Goal: Share content

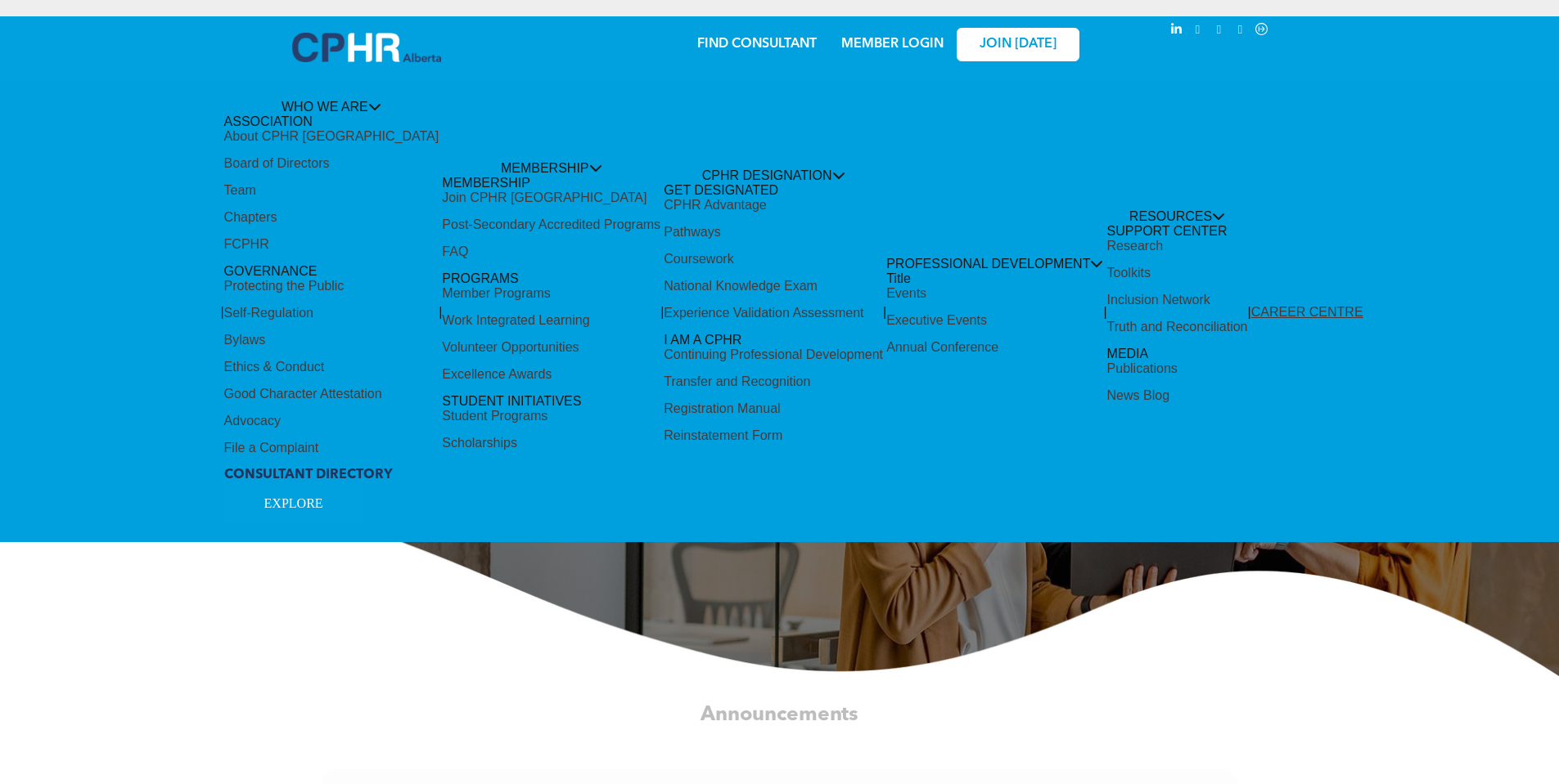
click at [873, 42] on div "Share by:" at bounding box center [725, 34] width 1417 height 18
click at [683, 230] on div "Share by:" at bounding box center [725, 400] width 1450 height 784
drag, startPoint x: 634, startPoint y: 232, endPoint x: 534, endPoint y: 221, distance: 100.6
click at [619, 232] on div "Share by:" at bounding box center [725, 400] width 1450 height 784
click at [529, 221] on div "Share by:" at bounding box center [725, 400] width 1450 height 784
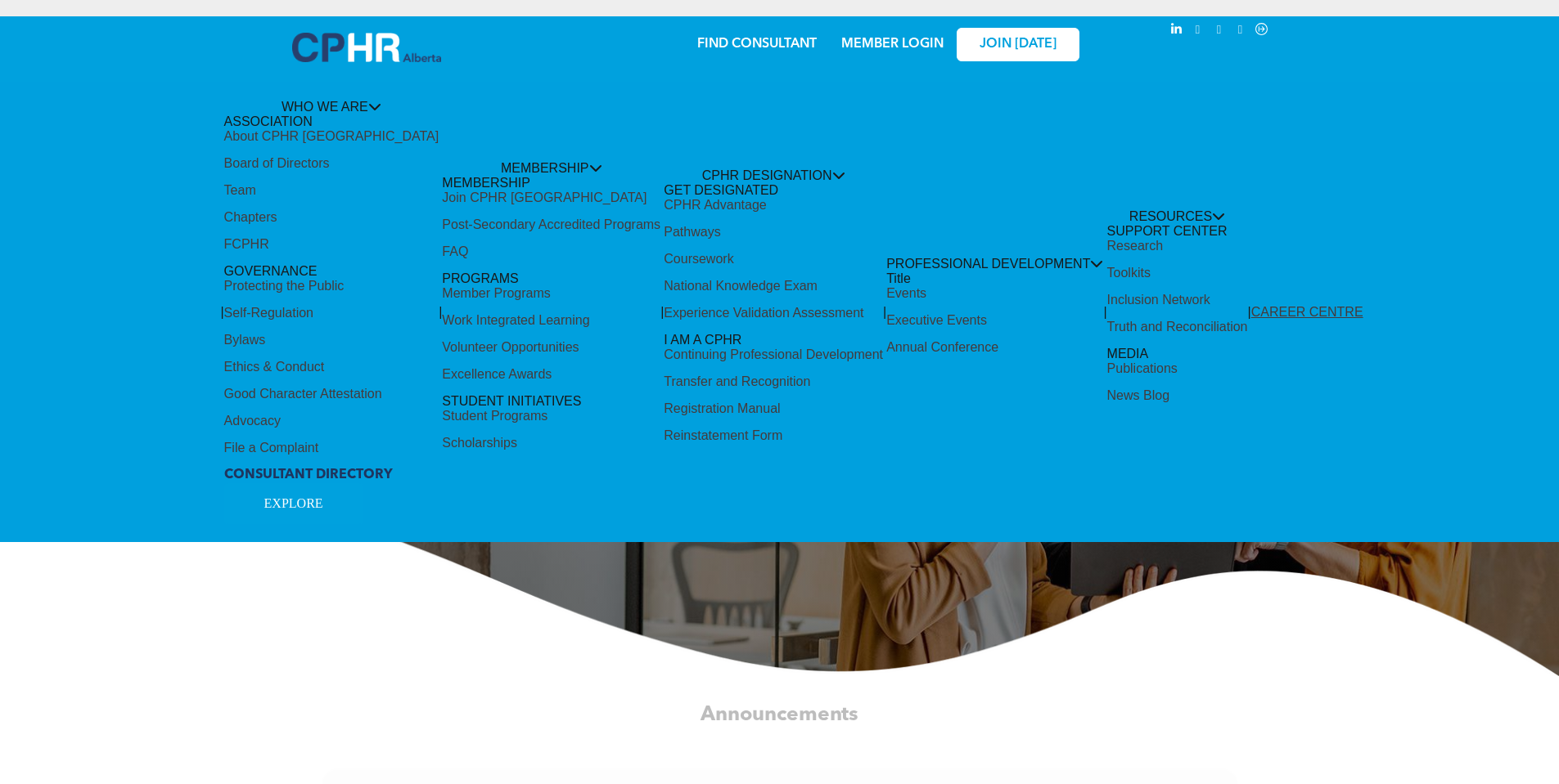
click at [501, 192] on div "Share by:" at bounding box center [725, 400] width 1450 height 784
drag, startPoint x: 471, startPoint y: 153, endPoint x: 480, endPoint y: 152, distance: 9.1
click at [471, 151] on div "Share by:" at bounding box center [725, 400] width 1450 height 784
drag, startPoint x: 320, startPoint y: 497, endPoint x: 447, endPoint y: 493, distance: 127.1
click at [320, 496] on div "Share by:" at bounding box center [725, 400] width 1450 height 784
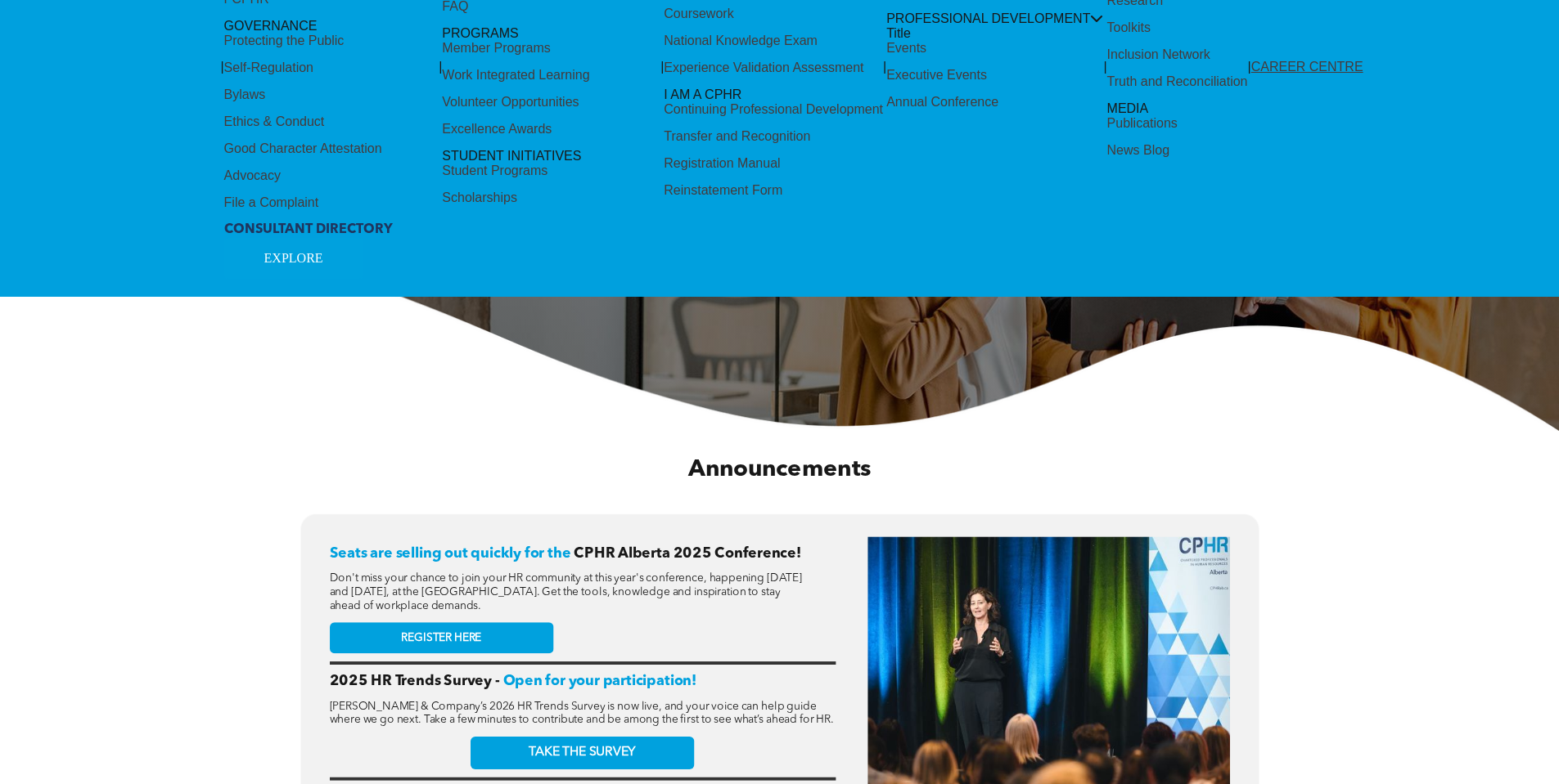
scroll to position [573, 0]
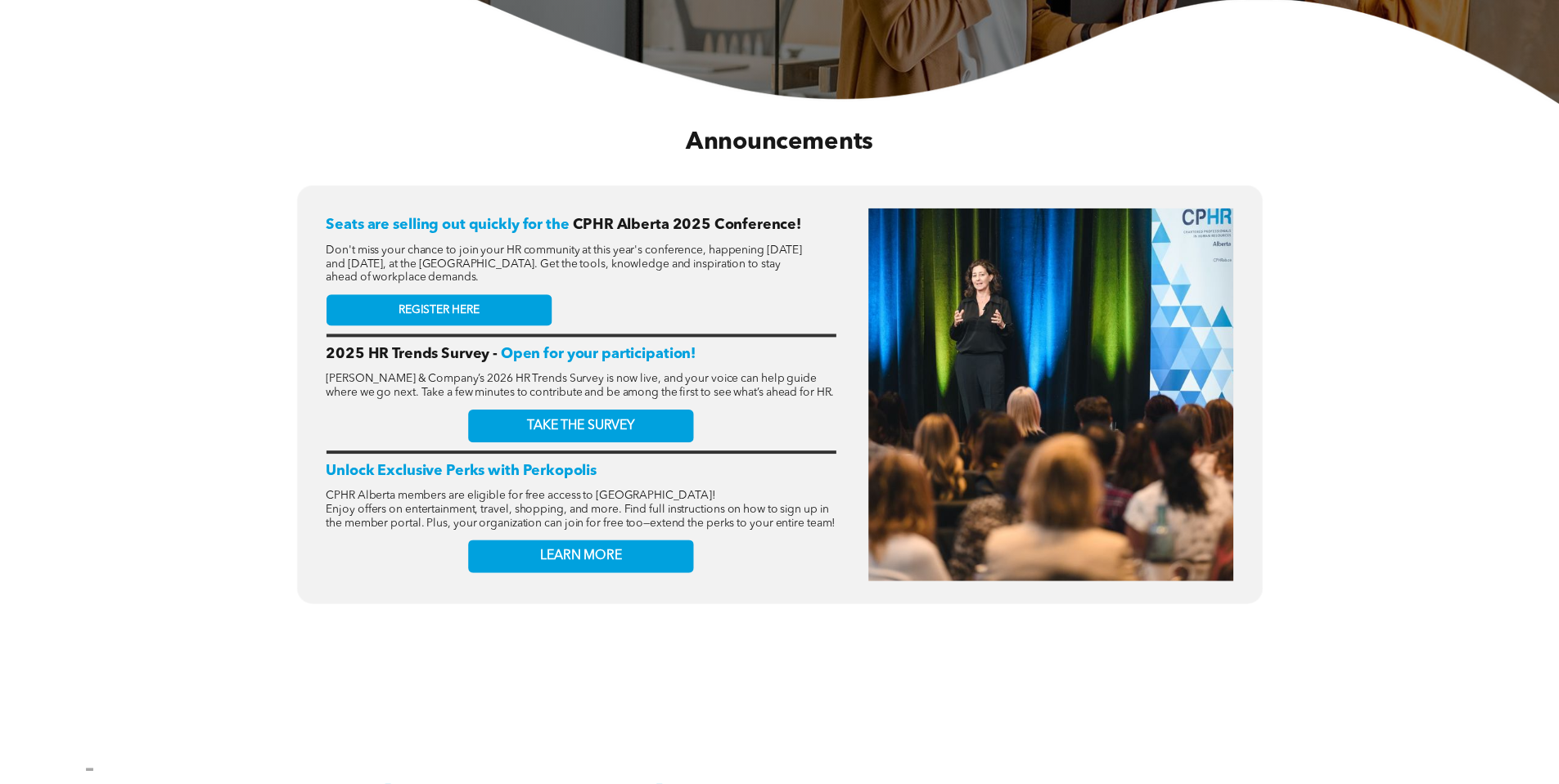
click at [467, 302] on div "Share by:" at bounding box center [725, 400] width 1450 height 784
click at [450, 302] on div "Share by:" at bounding box center [725, 400] width 1450 height 784
click at [450, 304] on div "Share by:" at bounding box center [725, 400] width 1450 height 784
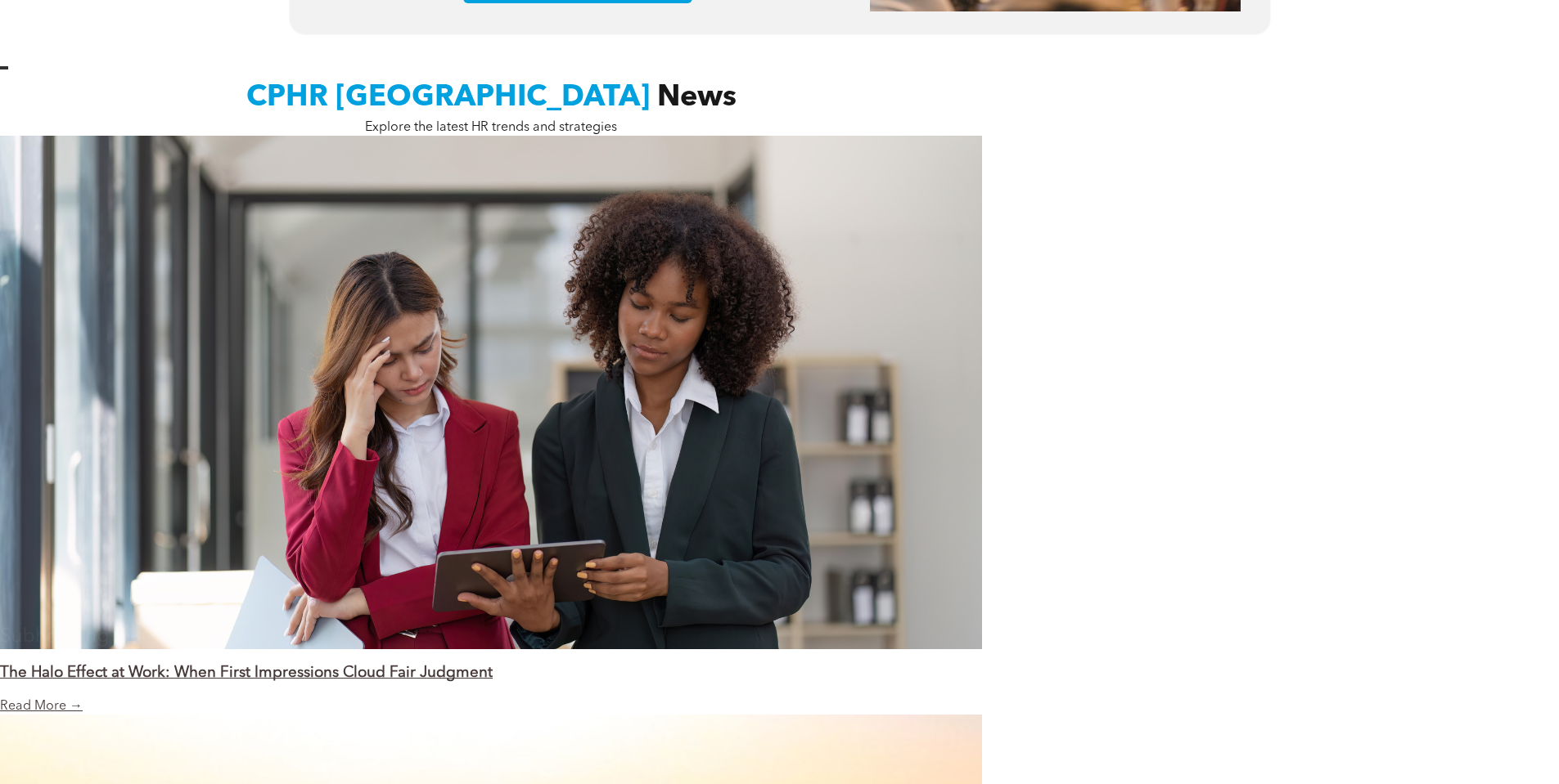
scroll to position [1718, 0]
